Goal: Information Seeking & Learning: Find specific fact

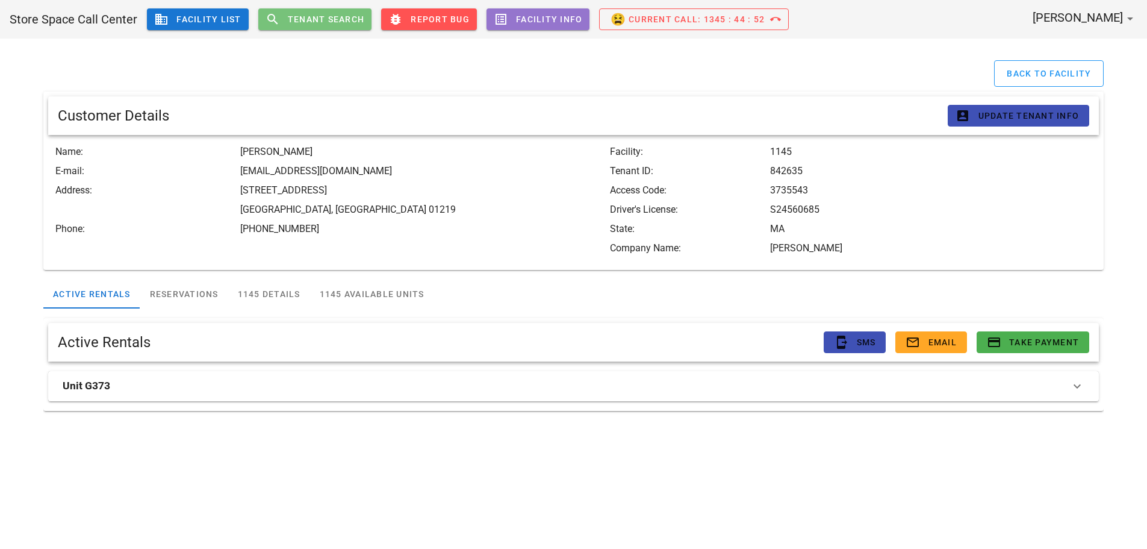
click at [292, 13] on span "search Tenant Search" at bounding box center [315, 19] width 99 height 14
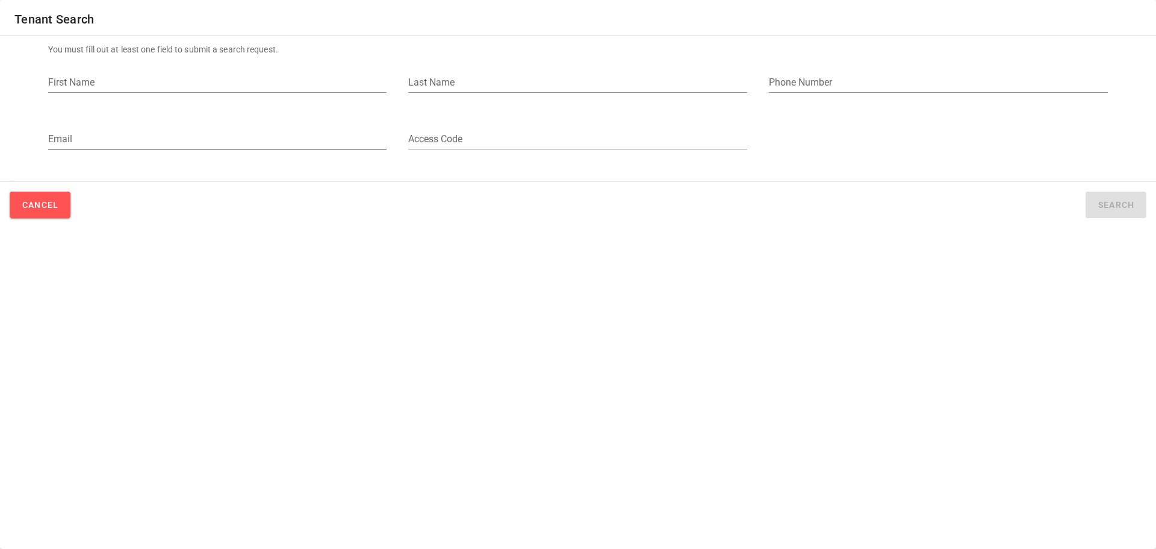
click at [104, 136] on input "Email" at bounding box center [217, 138] width 339 height 19
paste input "[EMAIL_ADDRESS][DOMAIN_NAME]"
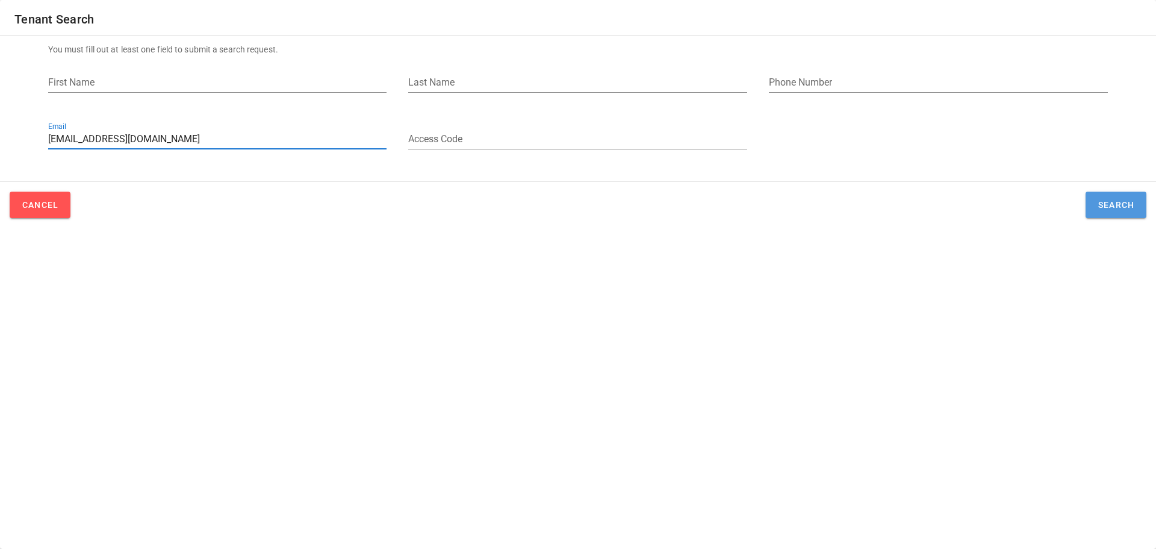
click at [1102, 207] on span "Search" at bounding box center [1116, 205] width 37 height 10
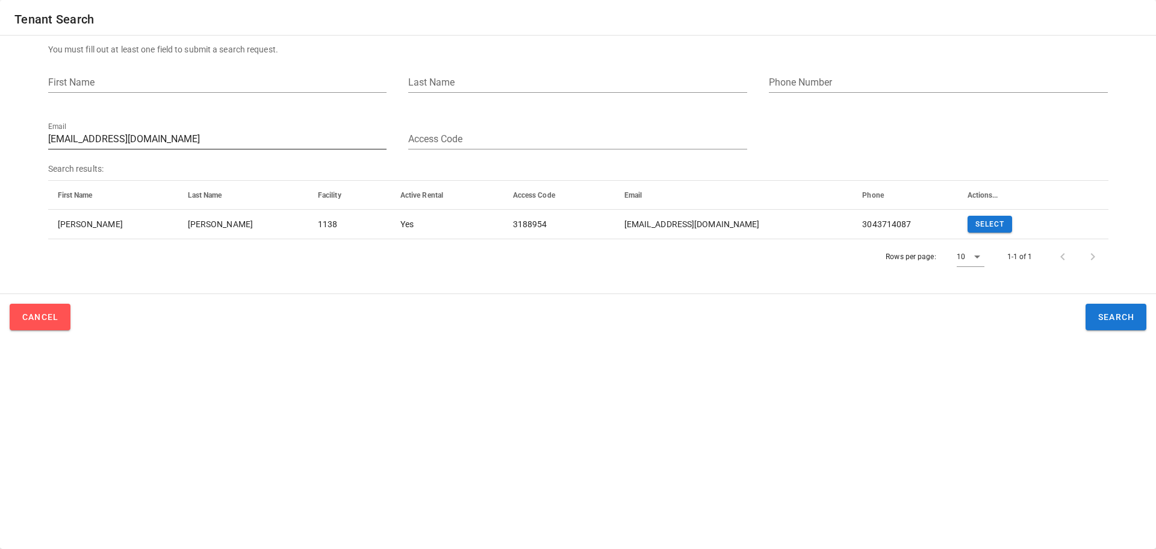
click at [133, 135] on input "[EMAIL_ADDRESS][DOMAIN_NAME]" at bounding box center [217, 138] width 339 height 19
click at [133, 136] on input "[EMAIL_ADDRESS][DOMAIN_NAME]" at bounding box center [217, 138] width 339 height 19
click at [133, 137] on input "[EMAIL_ADDRESS][DOMAIN_NAME]" at bounding box center [217, 138] width 339 height 19
click at [140, 140] on input "[EMAIL_ADDRESS][DOMAIN_NAME]" at bounding box center [217, 138] width 339 height 19
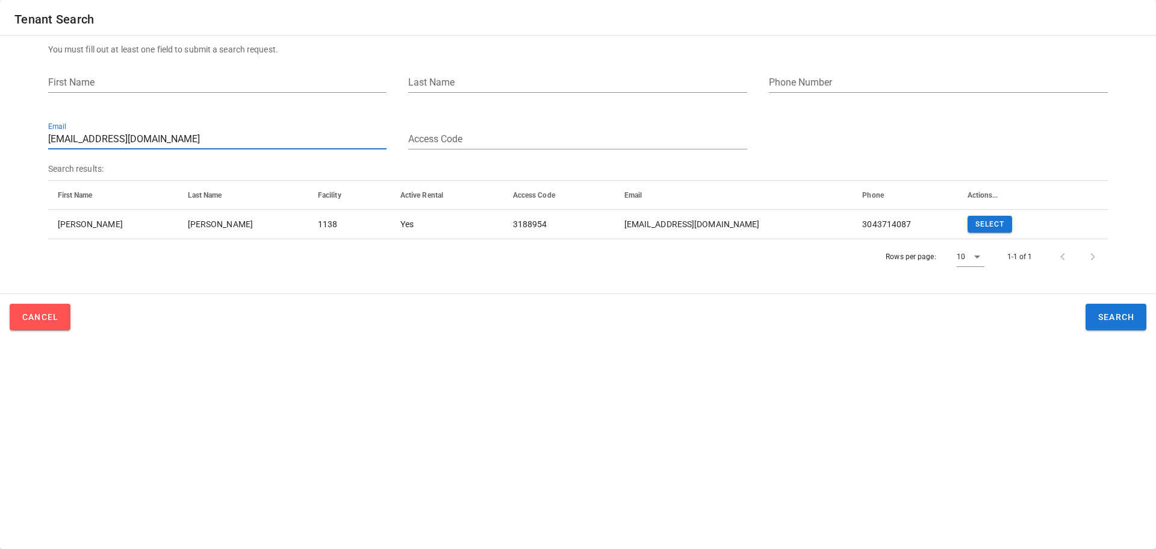
click at [140, 140] on input "[EMAIL_ADDRESS][DOMAIN_NAME]" at bounding box center [217, 138] width 339 height 19
paste input "[EMAIL_ADDRESS][DOMAIN_NAME]"
drag, startPoint x: 201, startPoint y: 145, endPoint x: 65, endPoint y: 145, distance: 136.1
click at [65, 145] on input "[EMAIL_ADDRESS][DOMAIN_NAME]" at bounding box center [217, 138] width 339 height 19
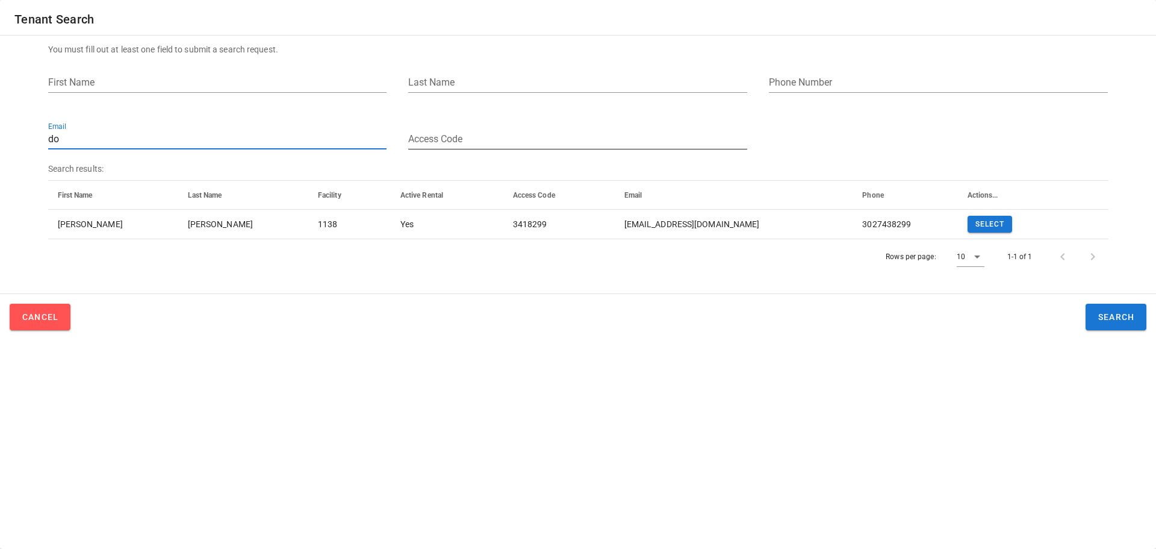
type input "d"
paste input "[EMAIL_ADDRESS][DOMAIN_NAME]"
drag, startPoint x: 143, startPoint y: 133, endPoint x: -59, endPoint y: 129, distance: 202.4
click at [0, 129] on html "Store Space Call Center business Facility List search Tenant Search bug_report …" at bounding box center [578, 274] width 1156 height 549
paste input "smithlindak783@gmai"
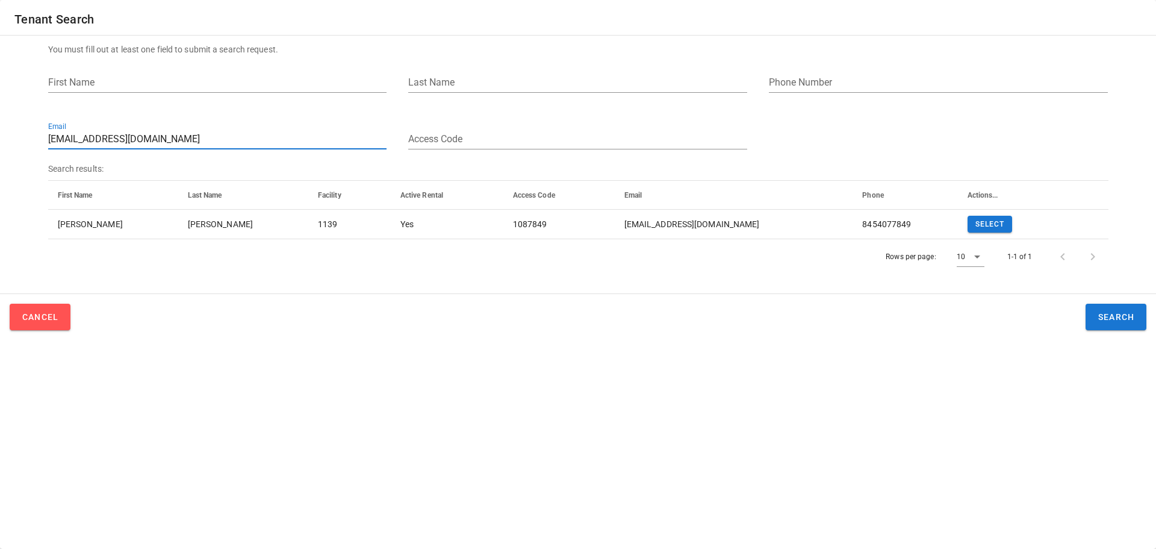
paste input "moaduffy@ao"
paste input "dhsr0"
paste input "libertyconcretehomerepair@gmai"
paste input "jjat28"
paste input "[PERSON_NAME][EMAIL_ADDRESS][DOMAIN_NAME]"
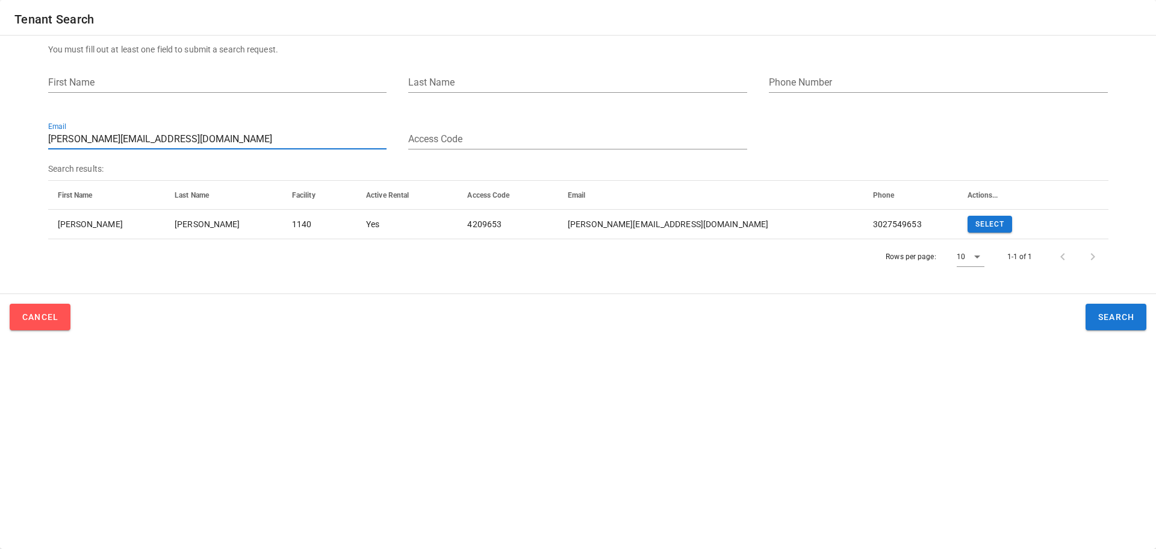
paste input "[EMAIL_ADDRESS][DOMAIN_NAME]"
paste input "elysemoore@hot"
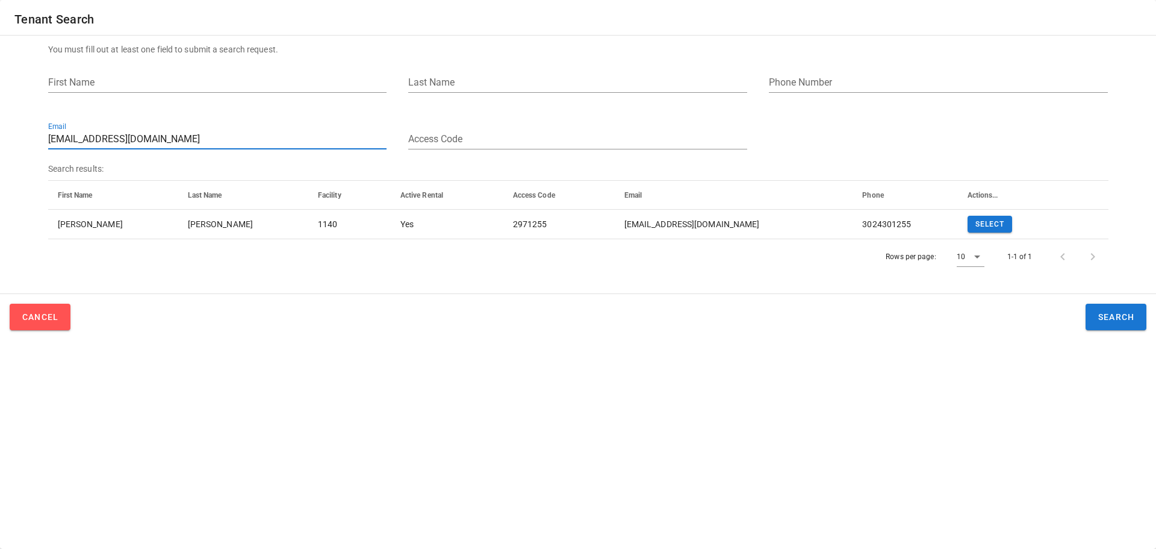
paste input "[EMAIL_ADDRESS]"
paste input "[EMAIL_ADDRESS][DOMAIN_NAME]"
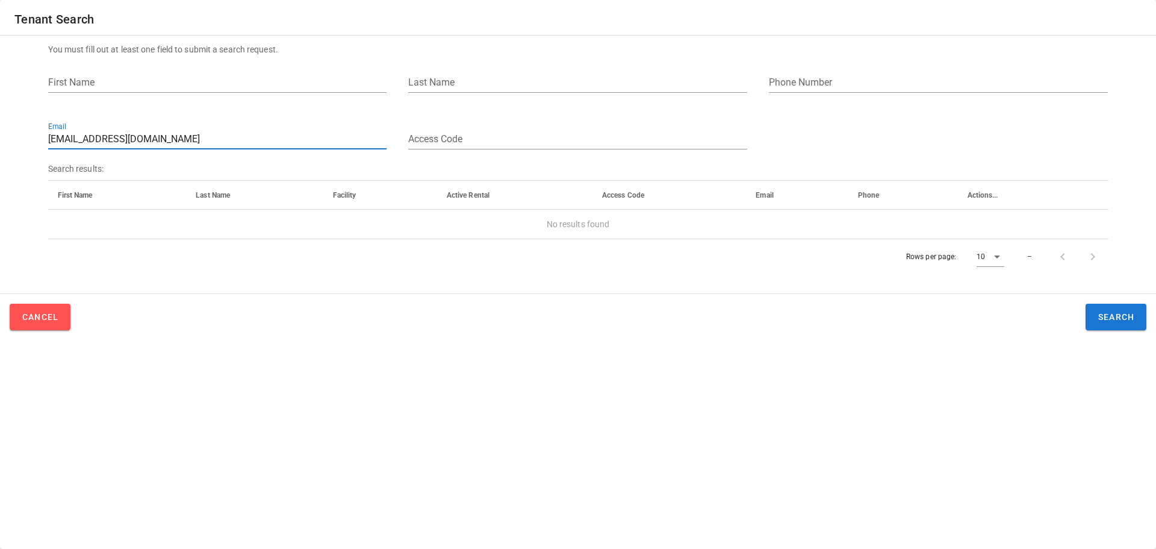
drag, startPoint x: 7, startPoint y: 146, endPoint x: -66, endPoint y: 142, distance: 73.0
click at [0, 142] on html "Store Space Call Center business Facility List search Tenant Search bug_report …" at bounding box center [578, 274] width 1156 height 549
paste input "[EMAIL_ADDRESS][DOMAIN_NAME]"
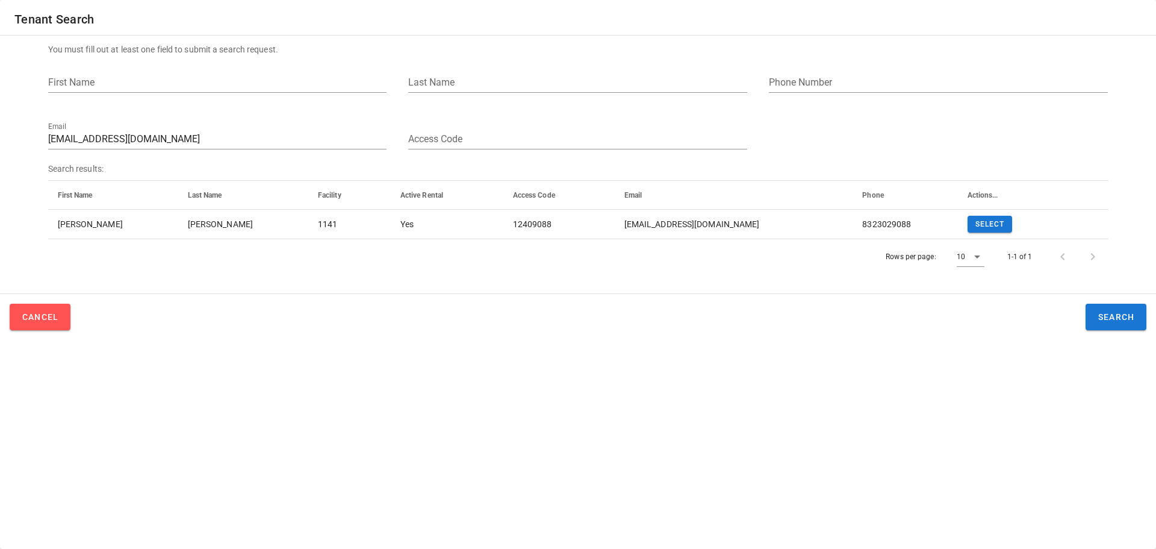
click at [570, 246] on div "Rows per page: 10 1-1 of 1" at bounding box center [578, 257] width 1061 height 36
drag, startPoint x: 142, startPoint y: 133, endPoint x: -104, endPoint y: 136, distance: 245.8
click at [0, 136] on html "Store Space Call Center business Facility List search Tenant Search bug_report …" at bounding box center [578, 274] width 1156 height 549
paste input "[EMAIL_ADDRESS][DOMAIN_NAME]"
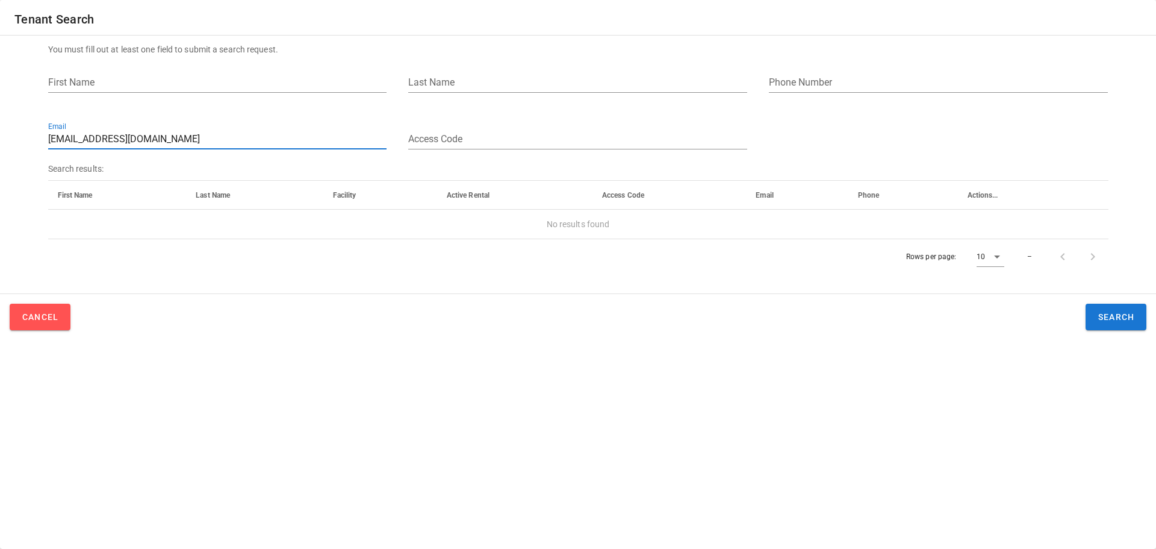
paste input "cadromero3"
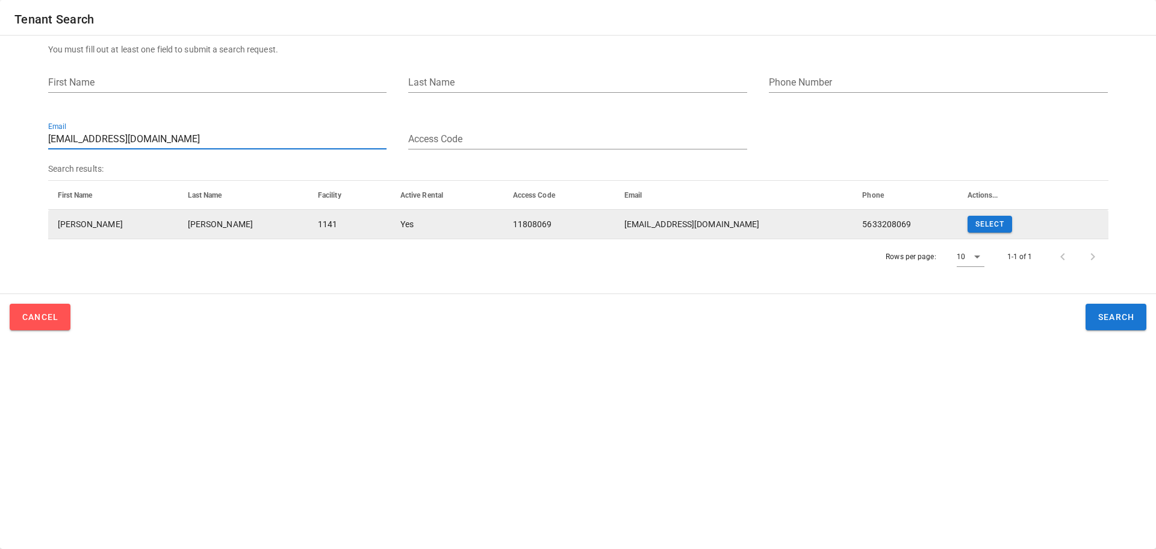
paste input "Spicyspaces"
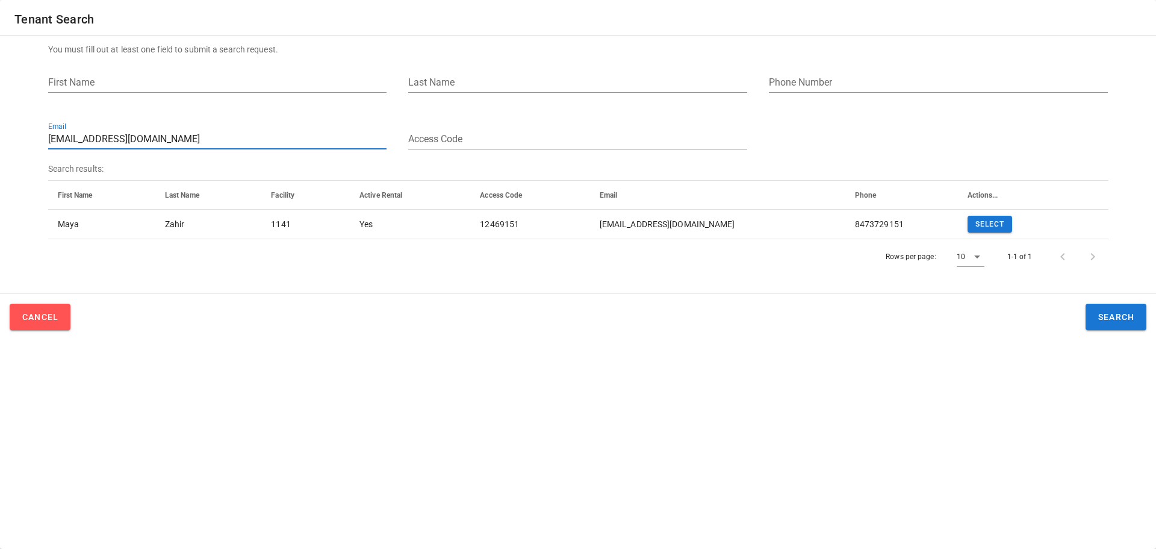
paste input "[EMAIL_ADDRESS][DOMAIN_NAME]"
paste input "email"
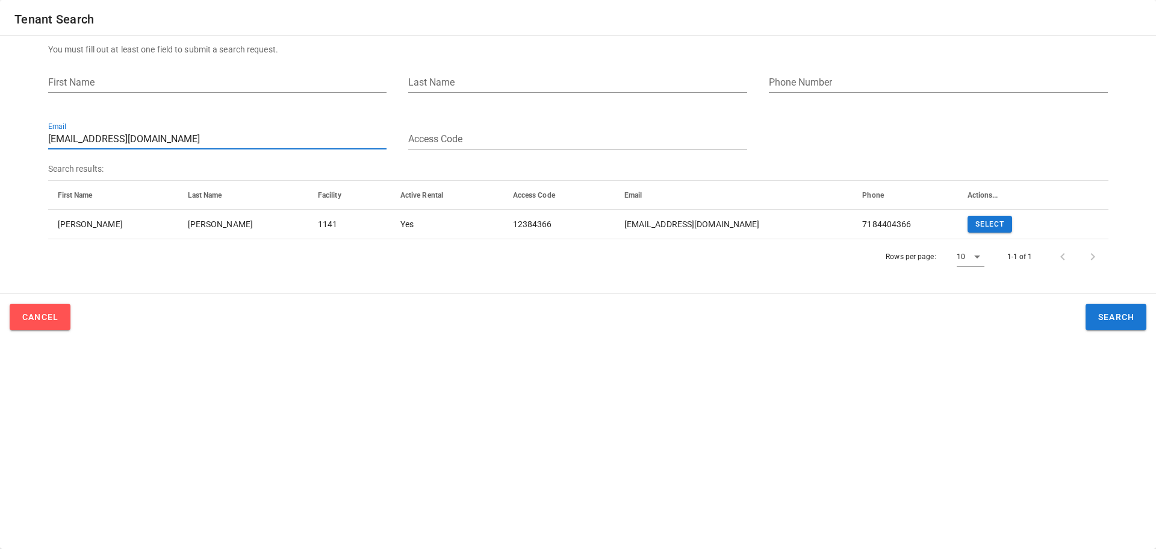
paste input "[PERSON_NAME].[PERSON_NAME]"
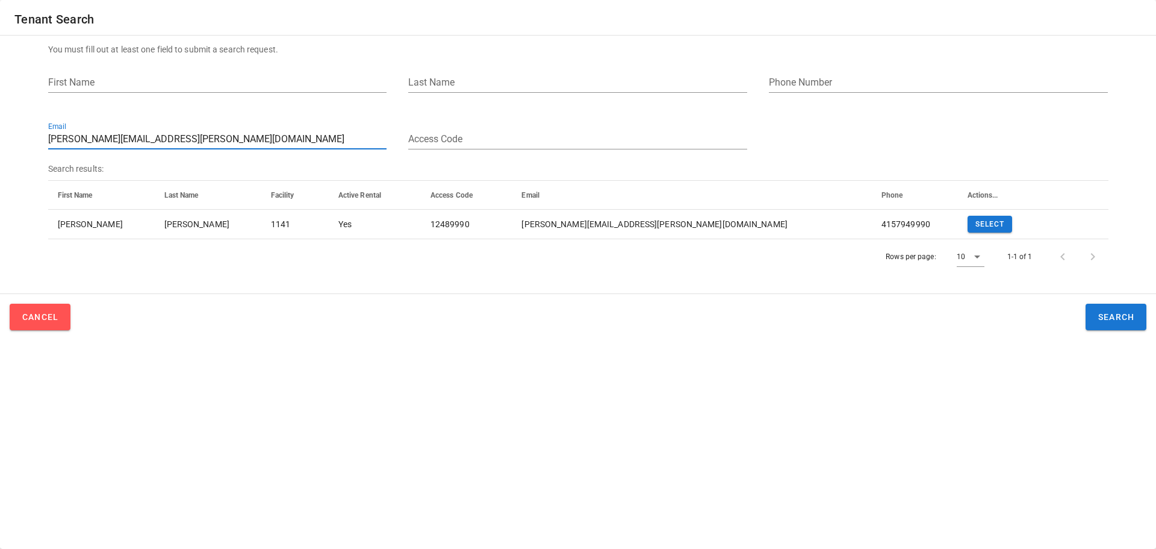
paste input "[EMAIL_ADDRESS][DOMAIN_NAME]"
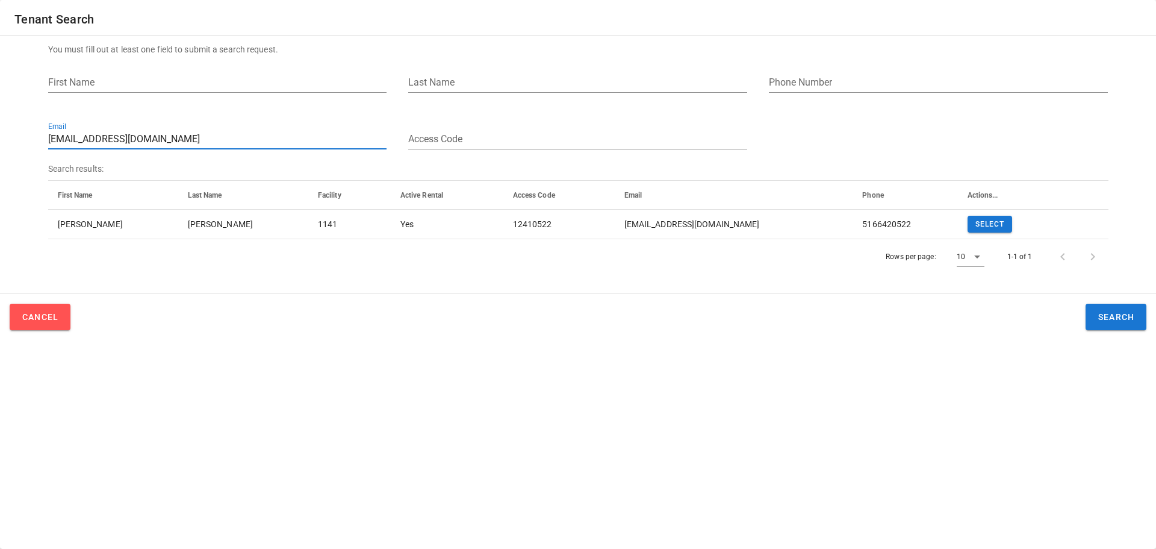
paste input "[EMAIL_ADDRESS][DOMAIN_NAME]"
paste input "BJ29016"
paste input "[EMAIL_ADDRESS]"
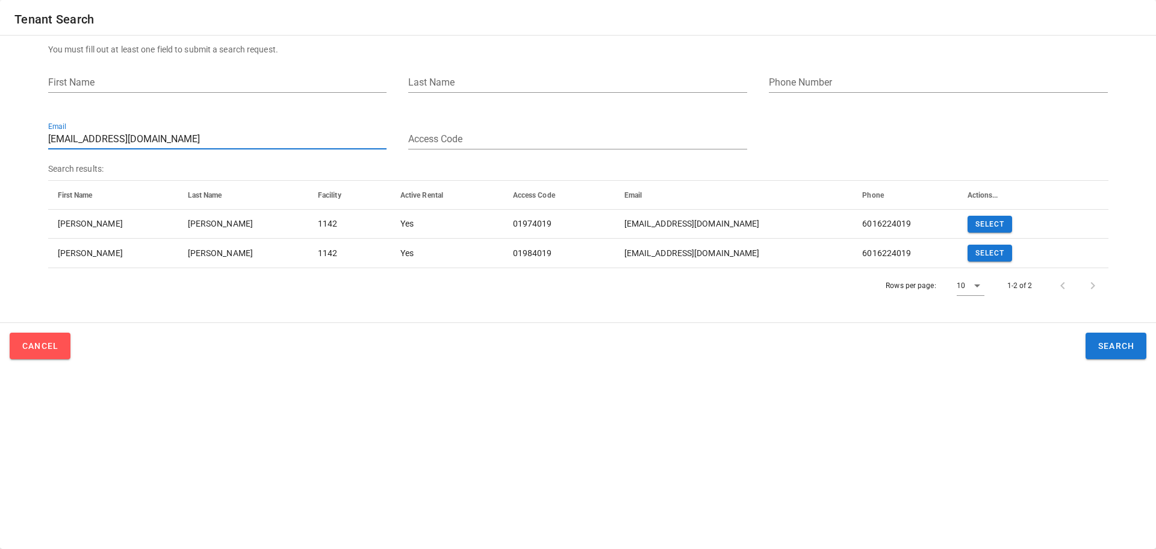
paste input "[EMAIL_ADDRESS]"
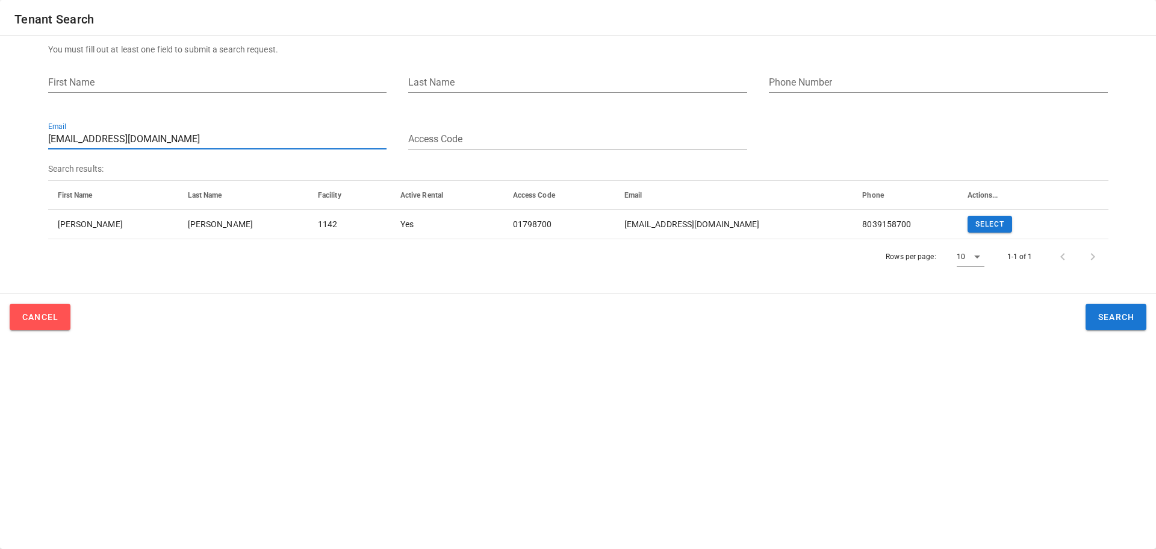
paste input "kittyeasley44"
paste input "[PERSON_NAME].woodham929"
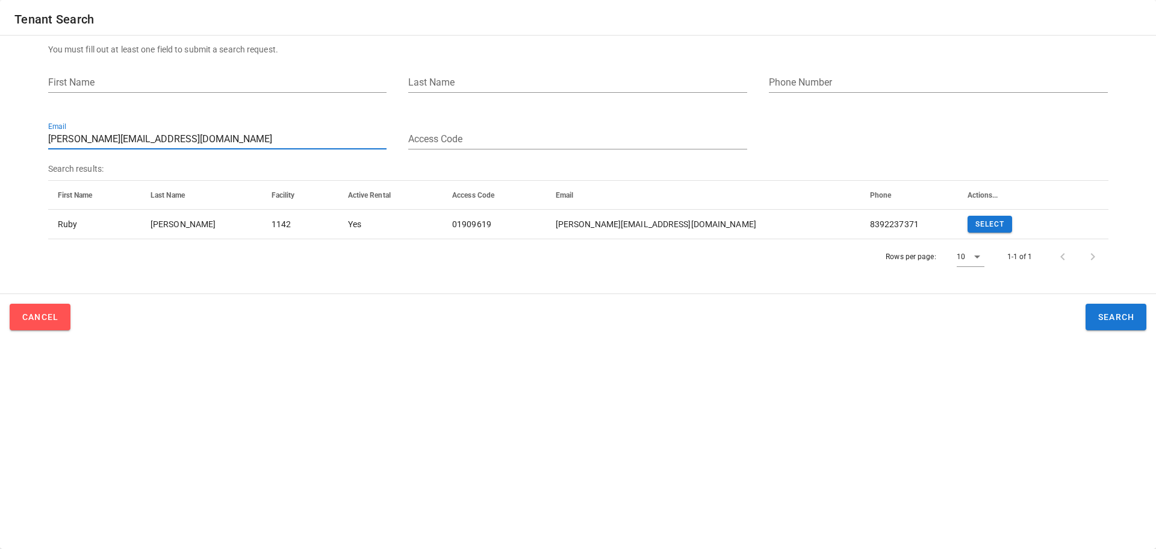
paste input "[EMAIL_ADDRESS]"
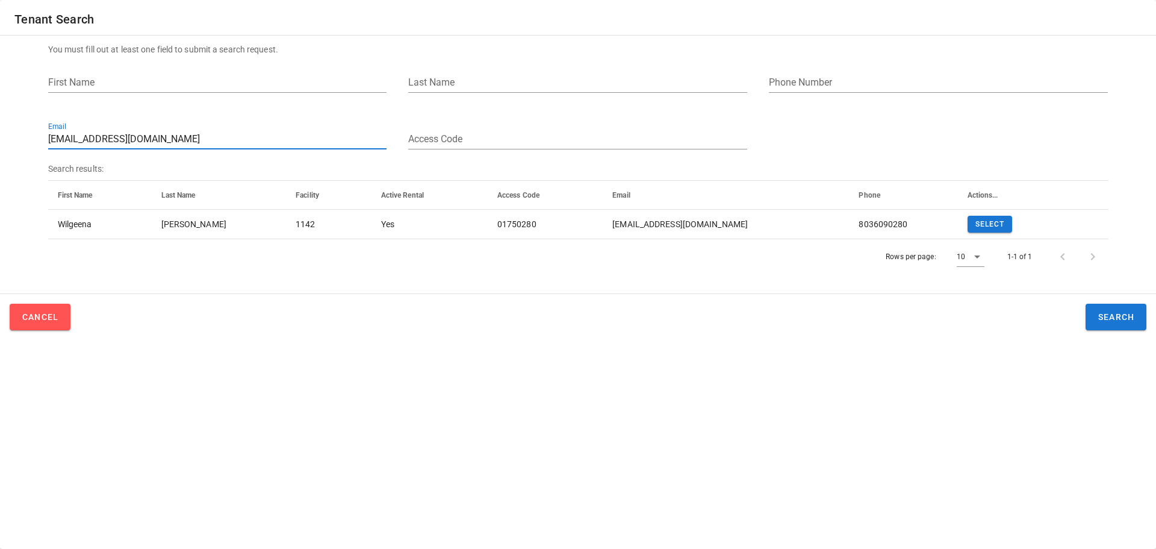
paste input "balthazargilson"
paste input "[EMAIL_ADDRESS][DOMAIN_NAME]"
paste input "[EMAIL_ADDRESS]"
paste input "mysophiej@gmai"
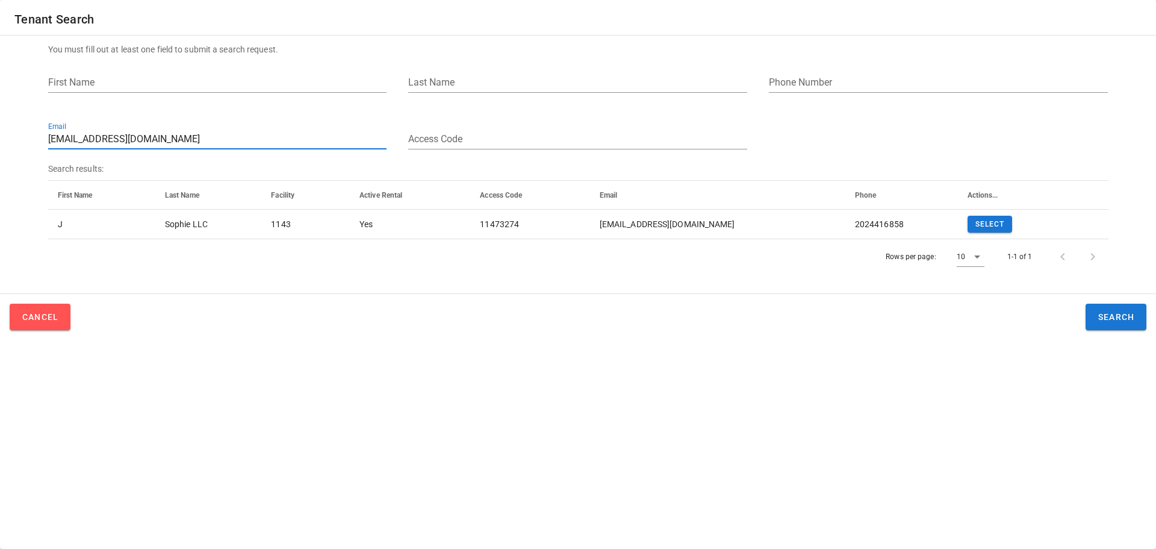
paste input "[PERSON_NAME].carr29"
paste input "[PERSON_NAME].roberts8"
paste input "[PERSON_NAME].ellis91"
paste input "[EMAIL_ADDRESS]"
paste input "[EMAIL_ADDRESS][DOMAIN_NAME]"
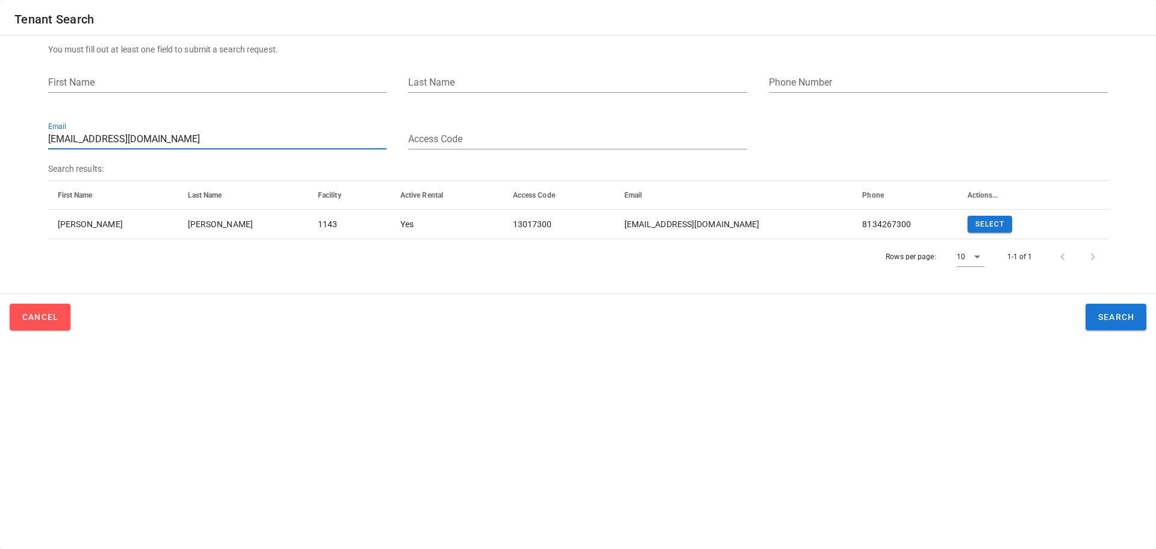
paste input "[PERSON_NAME][EMAIL_ADDRESS][DOMAIN_NAME]"
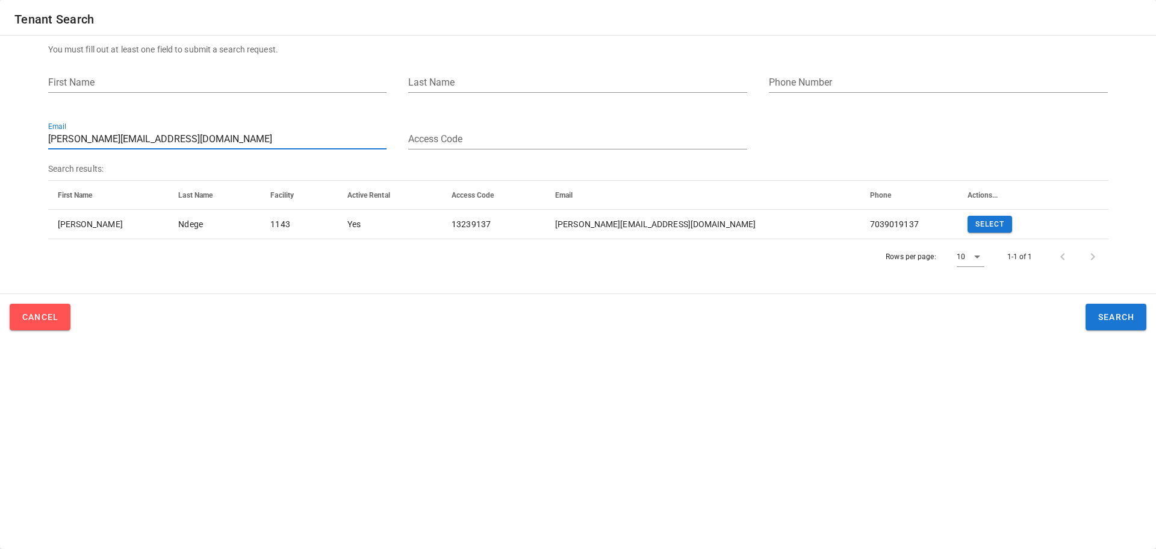
paste input "[EMAIL_ADDRESS]"
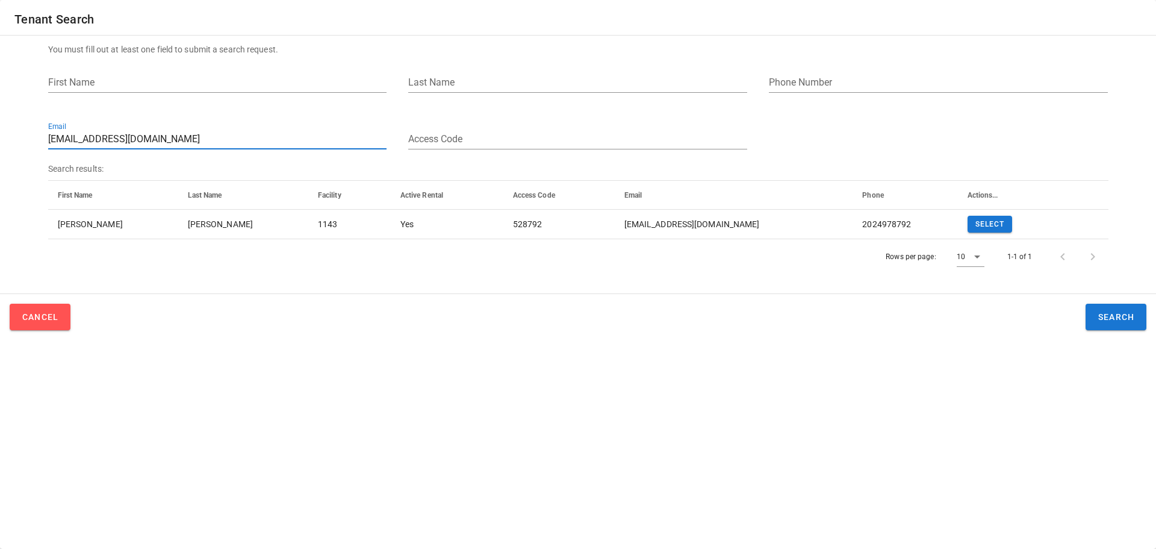
paste input "[EMAIL_ADDRESS]"
paste input "raarvig"
paste input "[EMAIL_ADDRESS]"
paste input "sage10401"
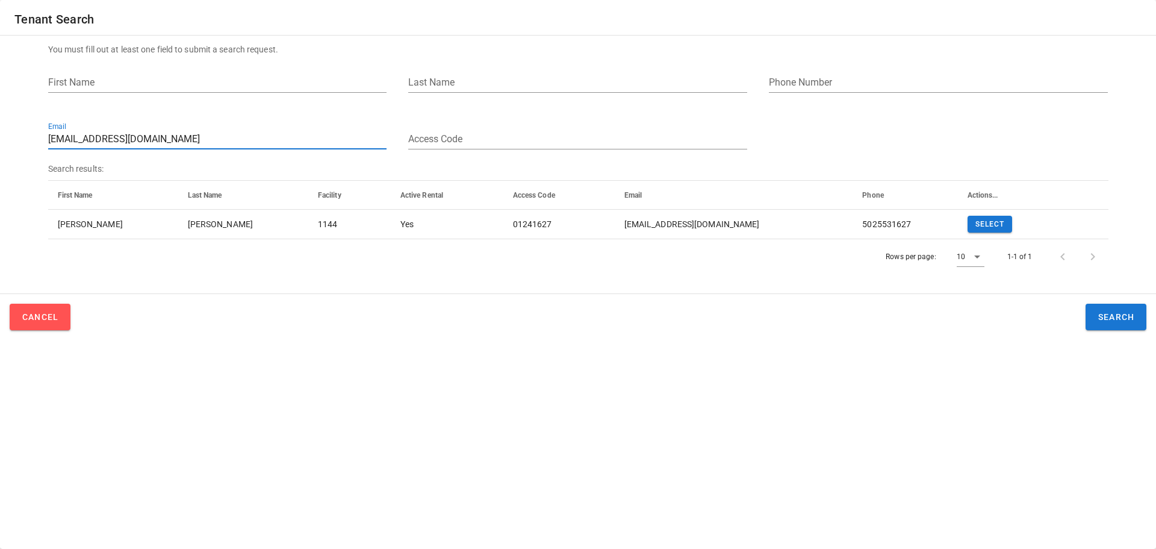
paste input "dalet.iphone"
paste input "evc112171"
paste input "[PERSON_NAME]"
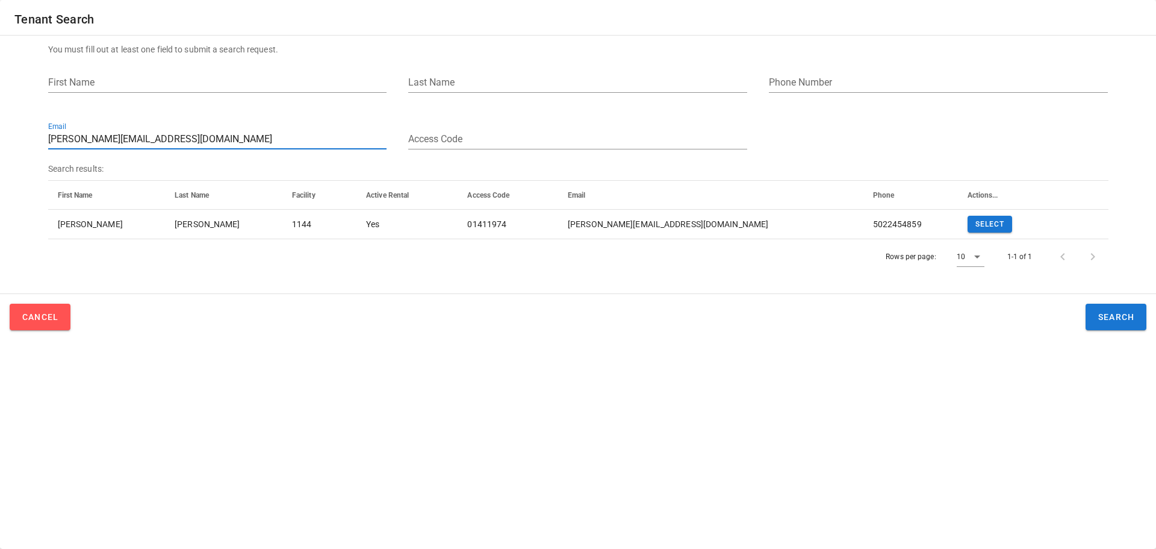
paste input "[EMAIL_ADDRESS]"
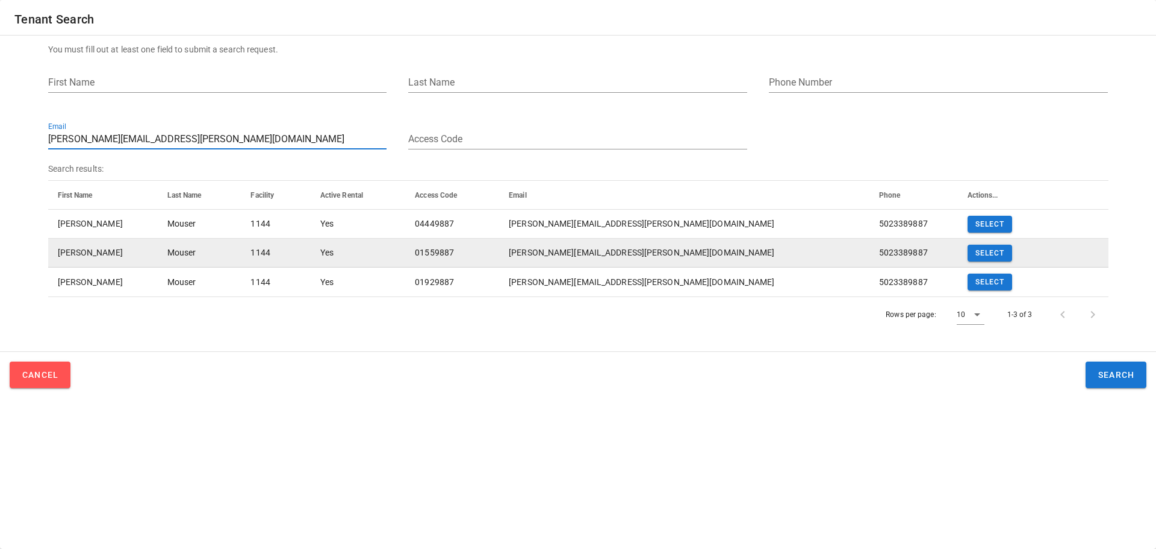
paste input "oelynwalley"
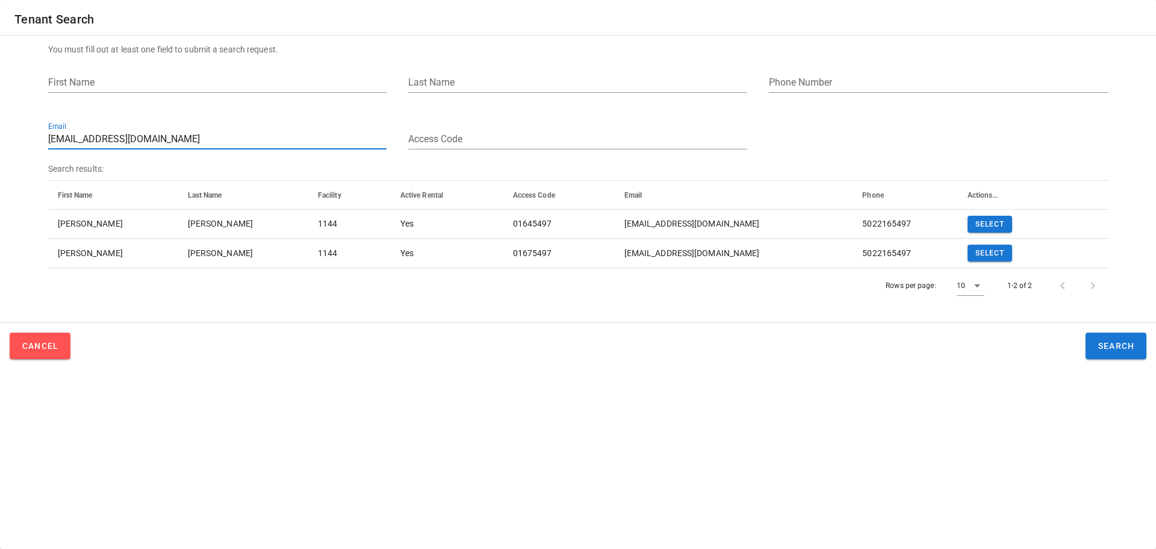
paste input "kellygannon13218"
paste input "[PERSON_NAME].[PERSON_NAME]@[PERSON_NAME]"
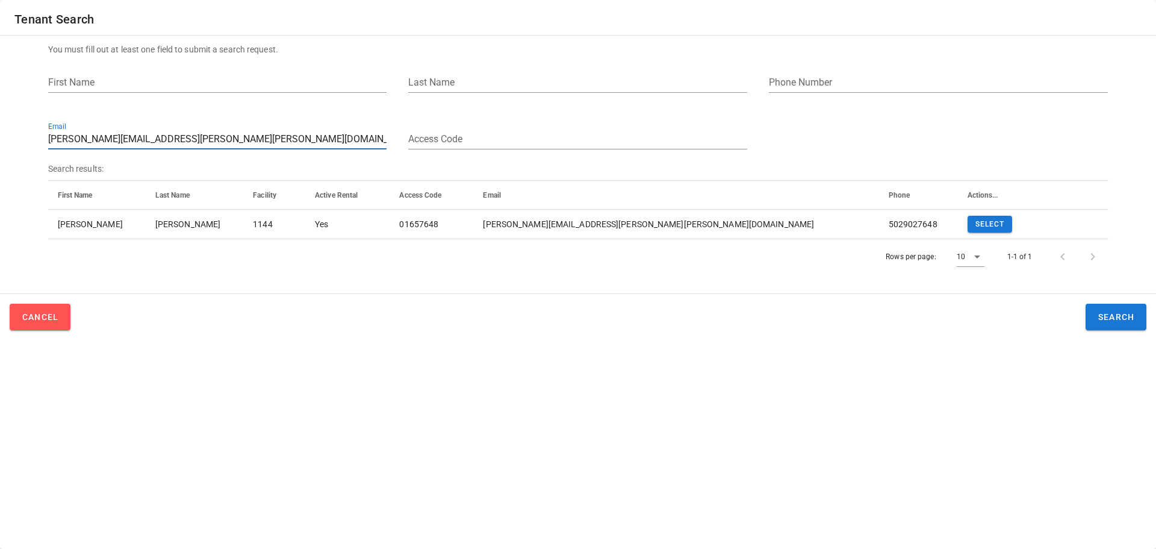
paste input "[EMAIL_ADDRESS][DOMAIN_NAME]"
paste input "email"
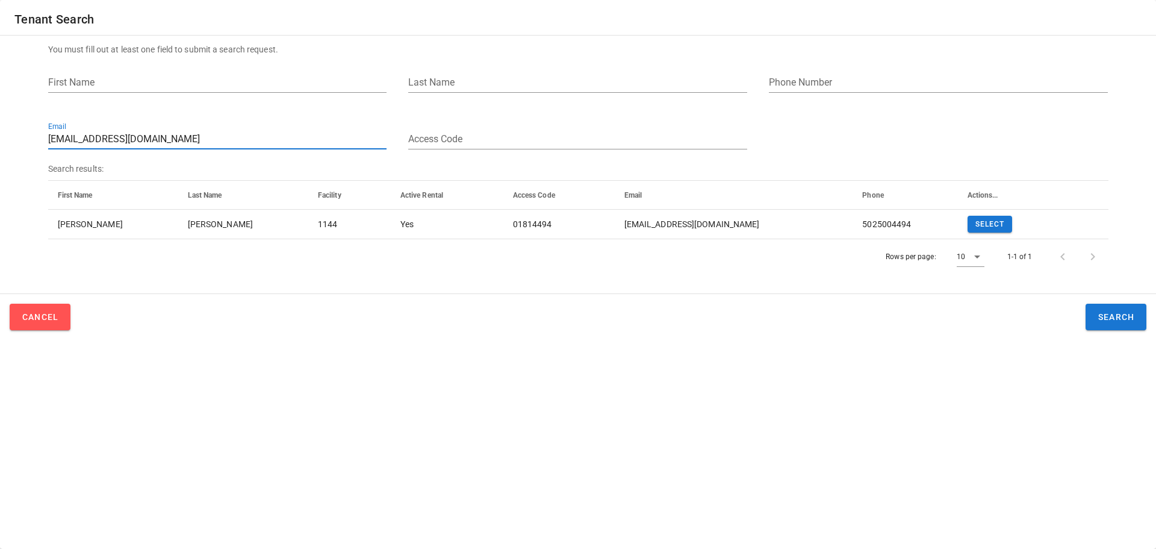
paste input "Michaelrodriguez503"
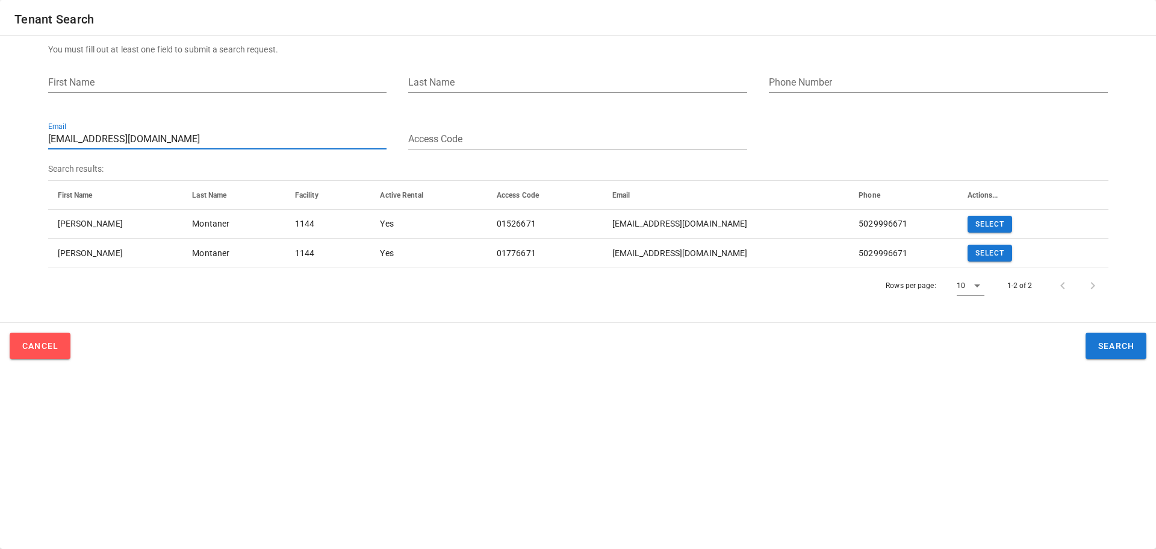
paste input "mccoomes@twc"
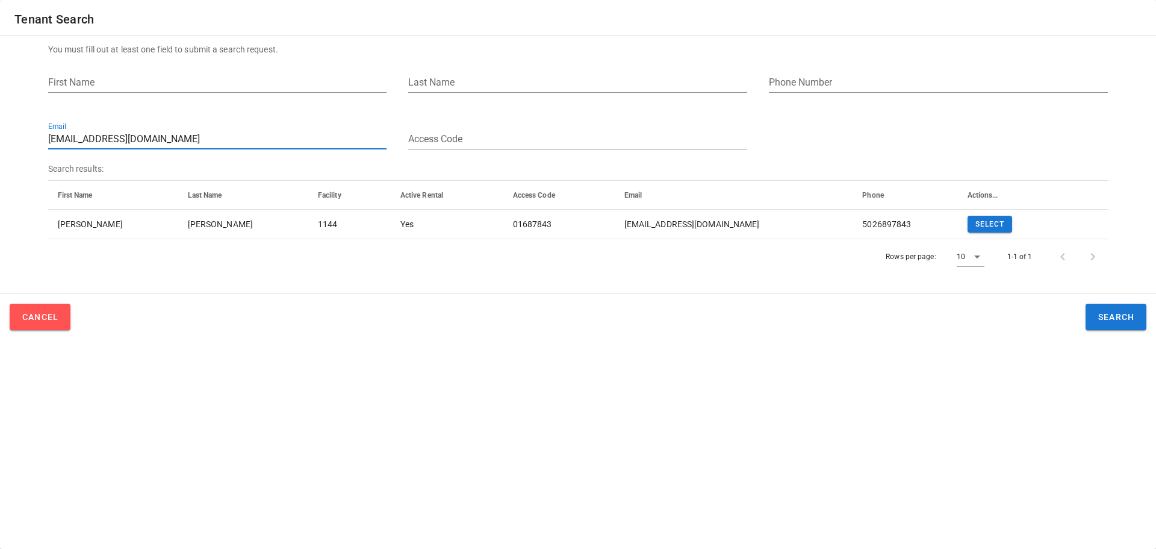
paste input "[PERSON_NAME]@altabstracts"
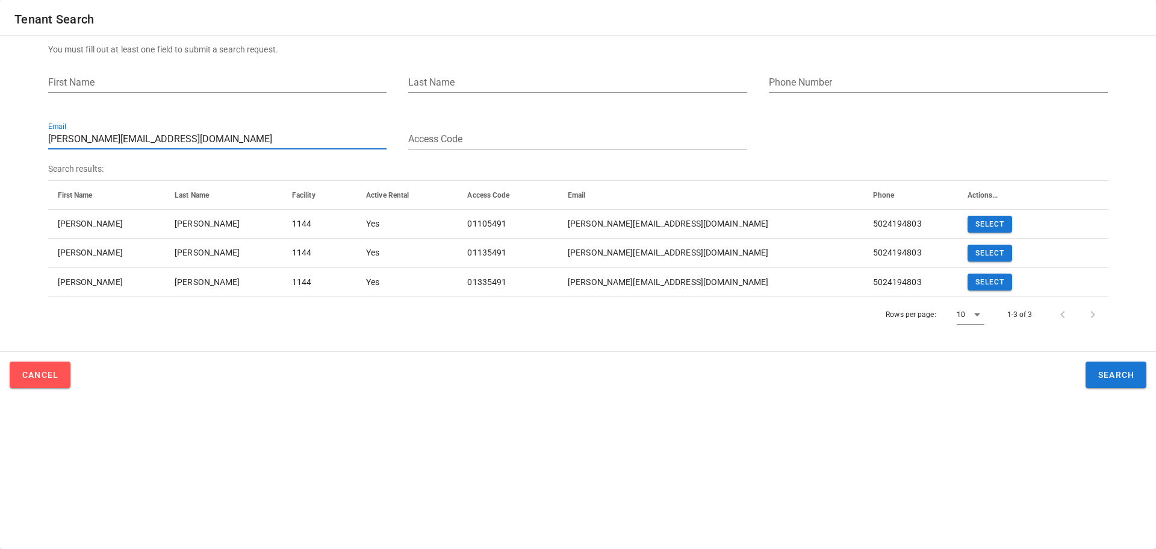
paste input "kysmith40299@twc"
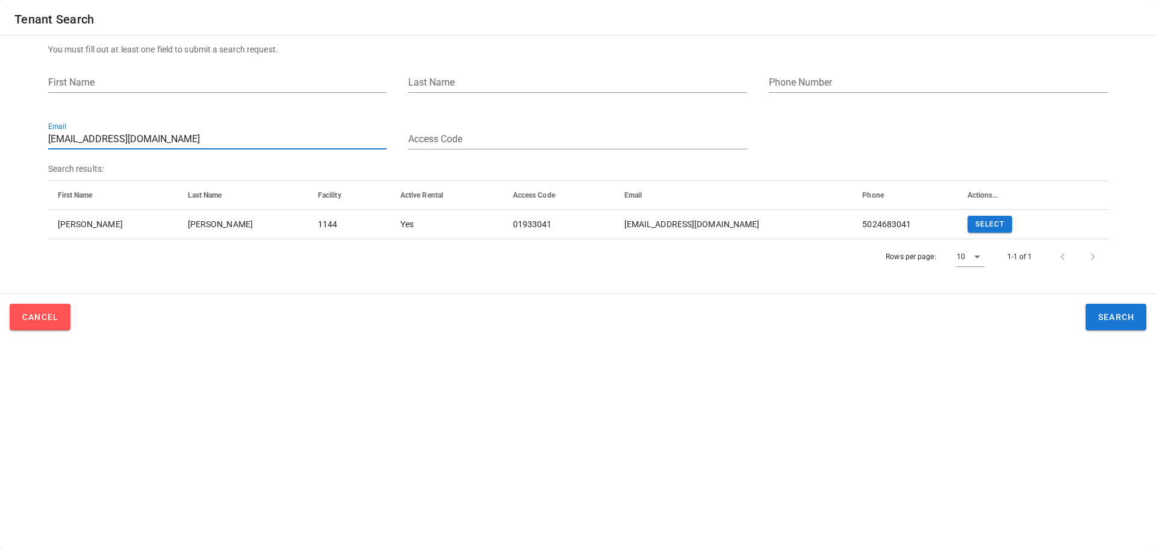
paste input "[EMAIL_ADDRESS]"
paste input "immyashby"
paste input "odd2935"
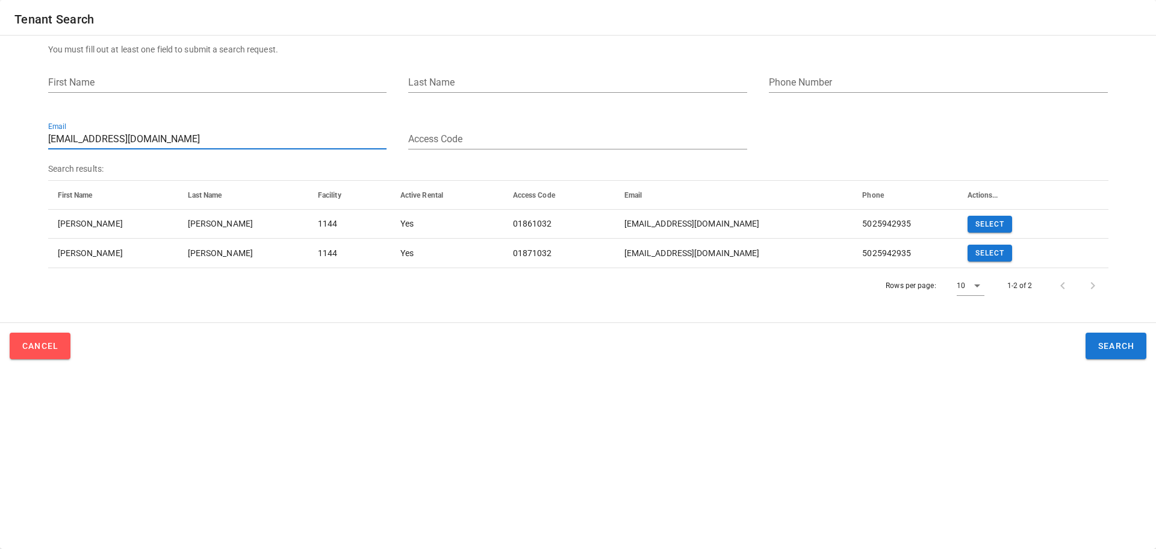
paste input "wendydingle49"
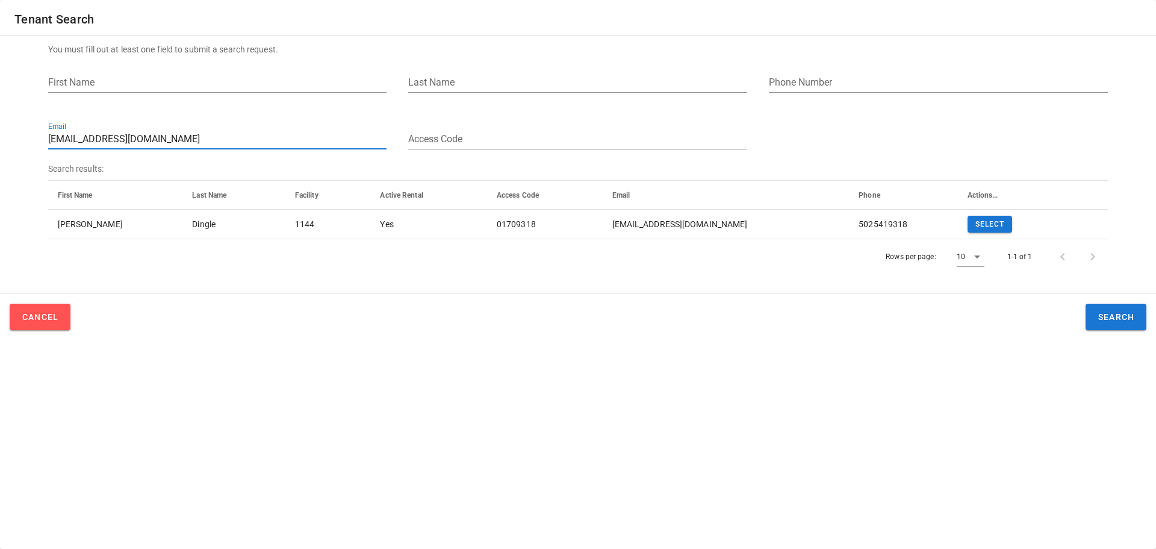
paste input "jgould771"
paste input "[PERSON_NAME]"
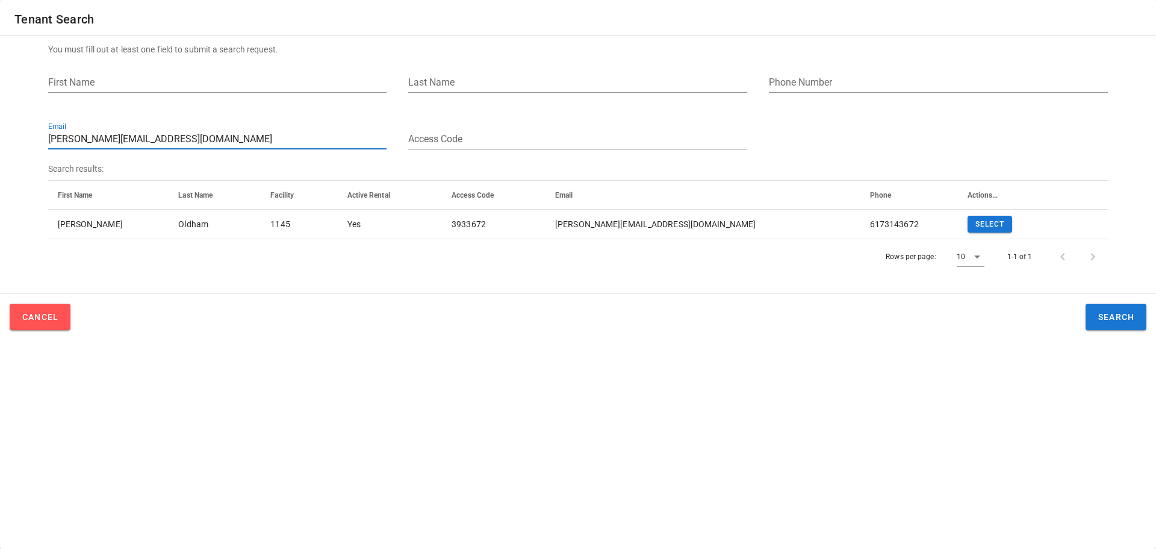
paste input "[EMAIL_ADDRESS]"
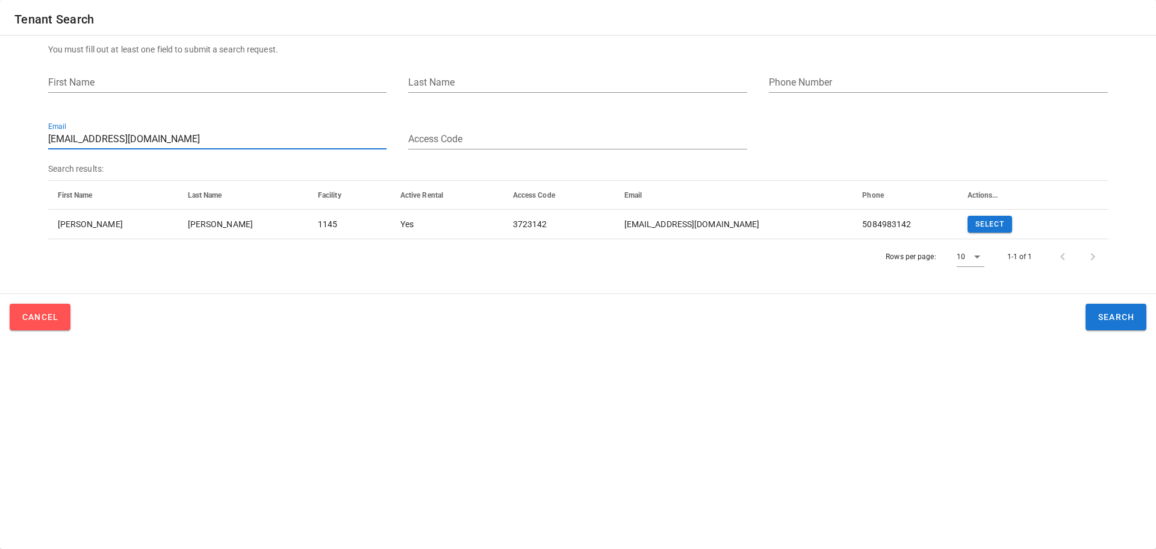
paste input "s_solares2006"
paste input "[EMAIL_ADDRESS]"
type input "[EMAIL_ADDRESS][DOMAIN_NAME]"
click at [0, 128] on html "Store Space Call Center business Facility List search Tenant Search bug_report …" at bounding box center [578, 274] width 1156 height 549
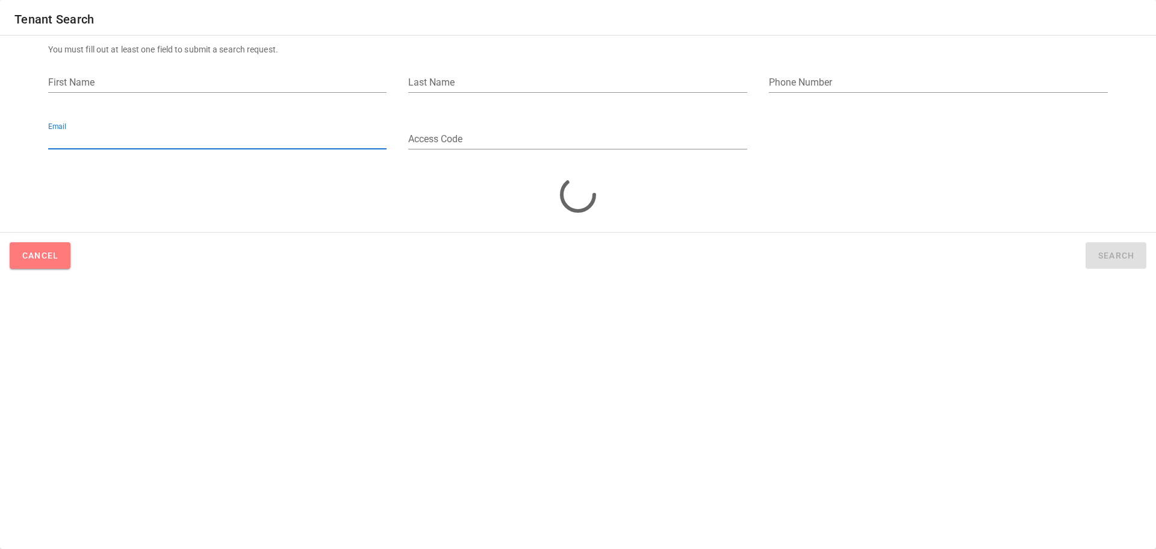
click at [50, 257] on span "Cancel" at bounding box center [40, 256] width 37 height 10
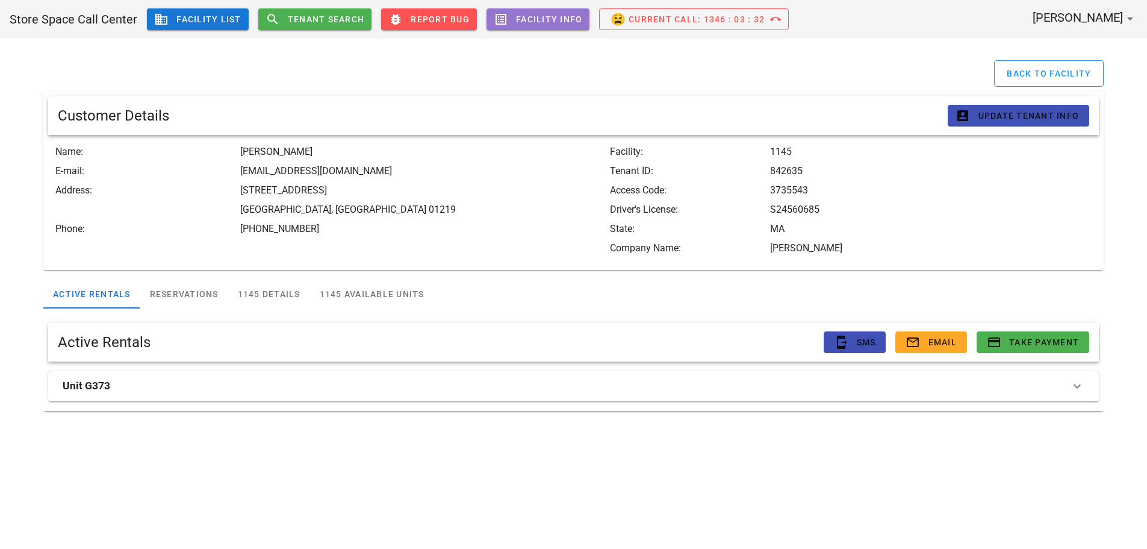
click at [210, 443] on div "Store Space Call Center business Facility List search Tenant Search bug_report …" at bounding box center [573, 274] width 1147 height 549
